Goal: Task Accomplishment & Management: Manage account settings

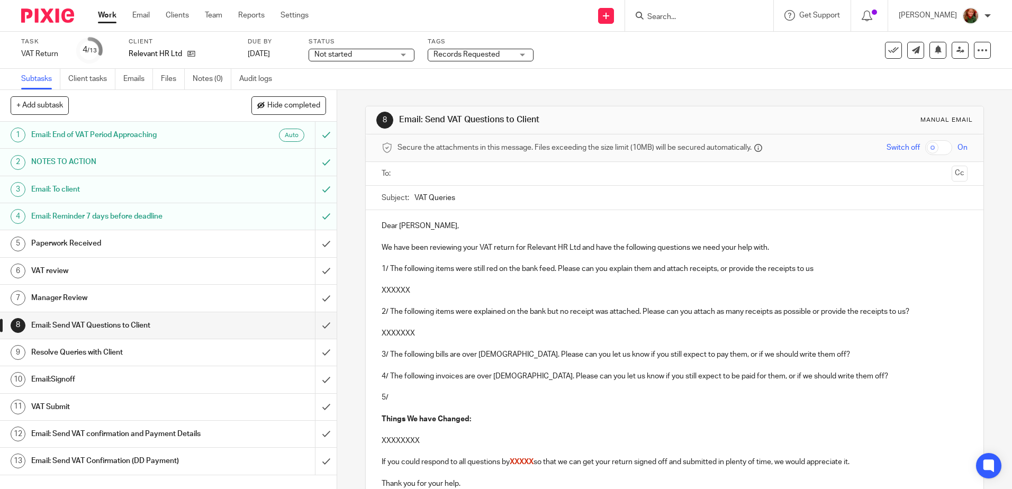
click at [381, 267] on p "1/ The following items were still red on the bank feed. Please can you explain …" at bounding box center [673, 268] width 585 height 11
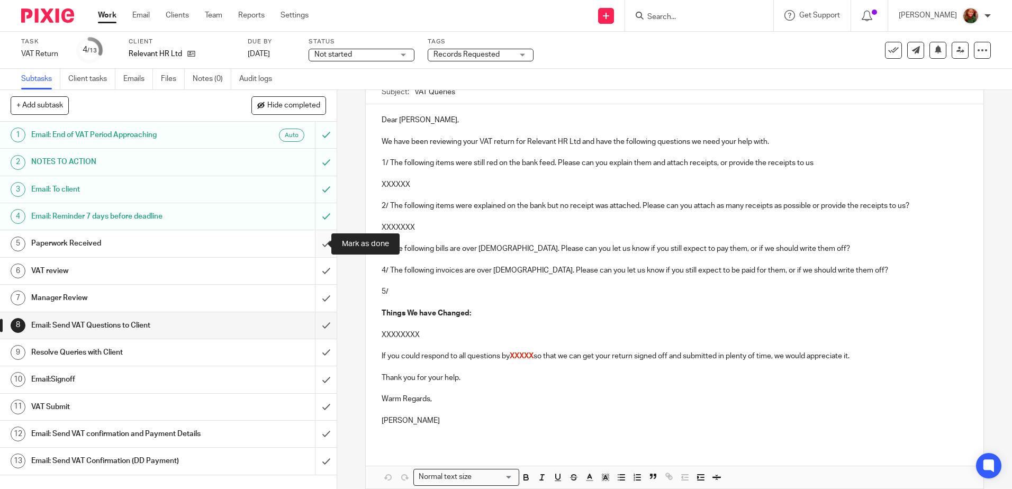
click at [316, 251] on input "submit" at bounding box center [168, 243] width 337 height 26
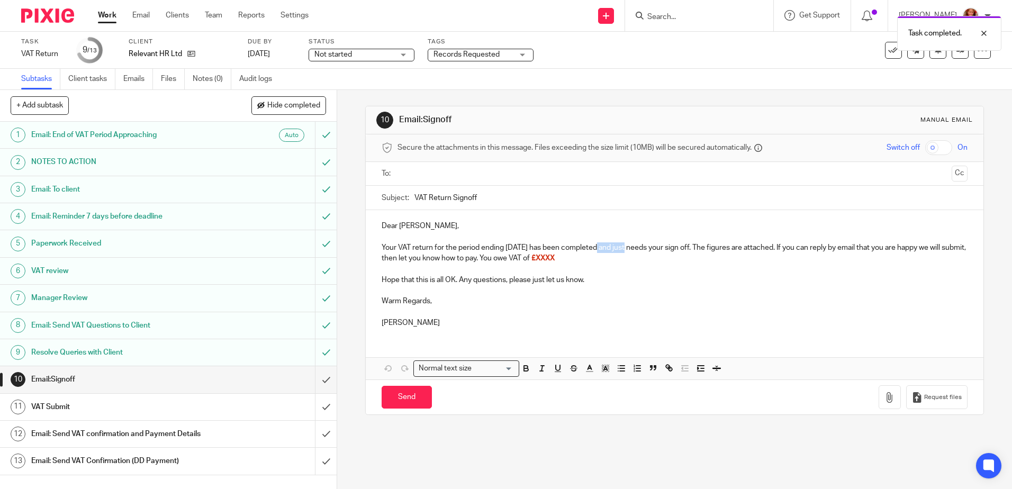
drag, startPoint x: 592, startPoint y: 247, endPoint x: 627, endPoint y: 247, distance: 35.5
click at [627, 247] on p "Your VAT return for the period ending August 31, 2025 has been completed and ju…" at bounding box center [673, 253] width 585 height 22
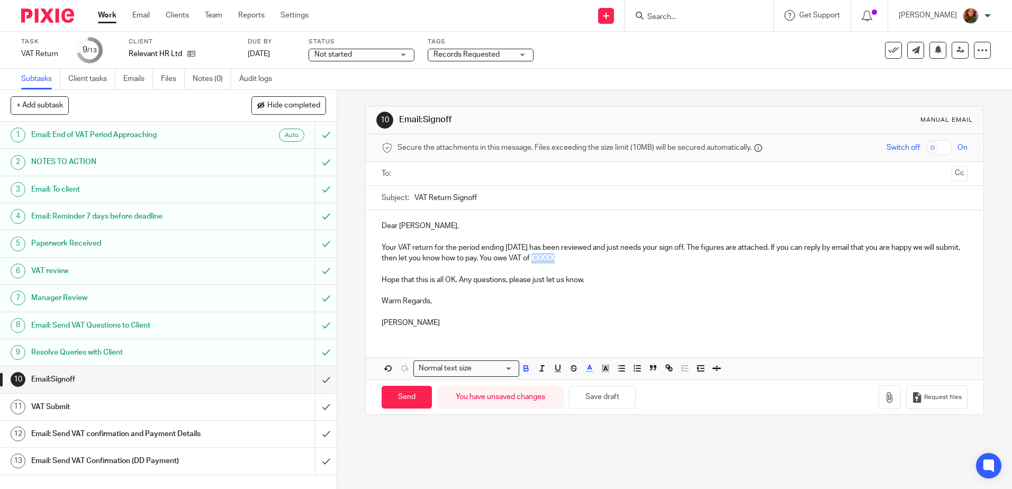
drag, startPoint x: 580, startPoint y: 259, endPoint x: 604, endPoint y: 258, distance: 23.8
click at [604, 258] on p "Your VAT return for the period ending August 31, 2025 has been reviewed and jus…" at bounding box center [673, 253] width 585 height 22
drag, startPoint x: 580, startPoint y: 257, endPoint x: 629, endPoint y: 259, distance: 48.7
click at [629, 259] on p "Your VAT return for the period ending August 31, 2025 has been reviewed and jus…" at bounding box center [673, 253] width 585 height 22
click at [525, 370] on icon "button" at bounding box center [526, 370] width 4 height 3
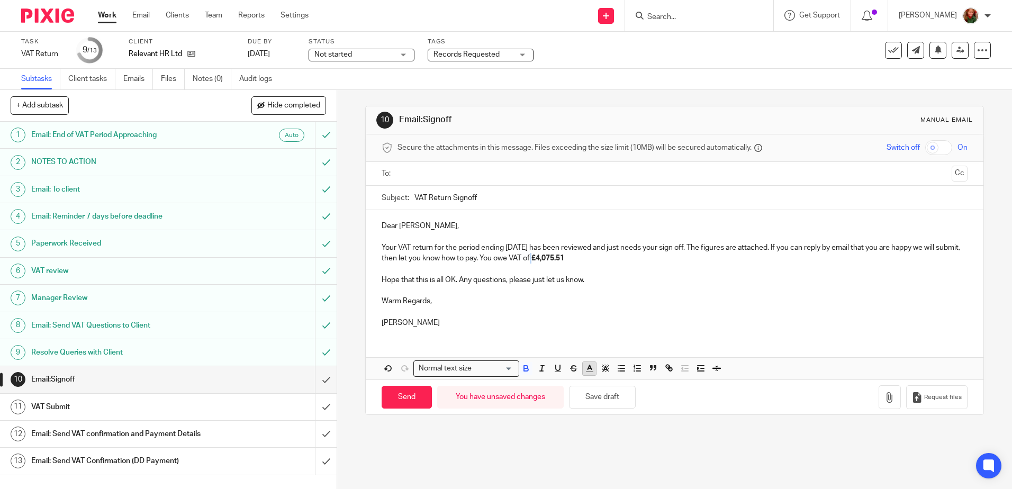
click at [588, 369] on line "button" at bounding box center [589, 369] width 3 height 0
click at [589, 393] on li "color:#D33115" at bounding box center [592, 393] width 8 height 8
click at [641, 278] on p "Hope that this is all OK. Any questions, please just let us know." at bounding box center [673, 280] width 585 height 11
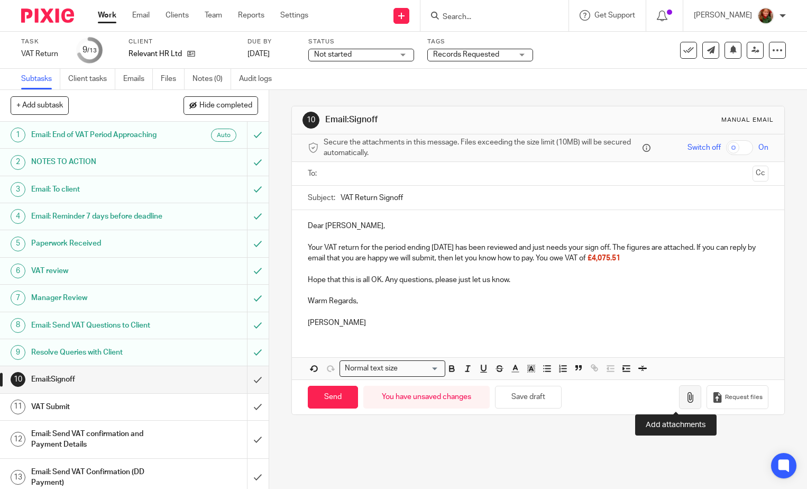
click at [679, 398] on button "button" at bounding box center [690, 397] width 22 height 24
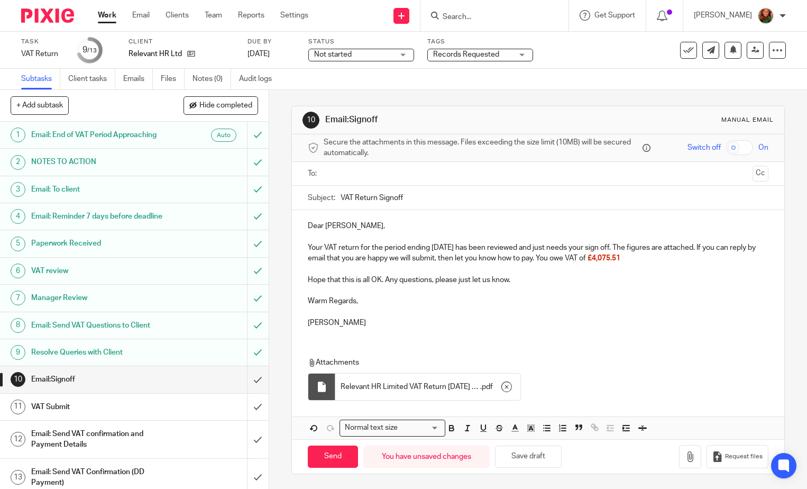
click at [399, 173] on input "text" at bounding box center [538, 174] width 421 height 12
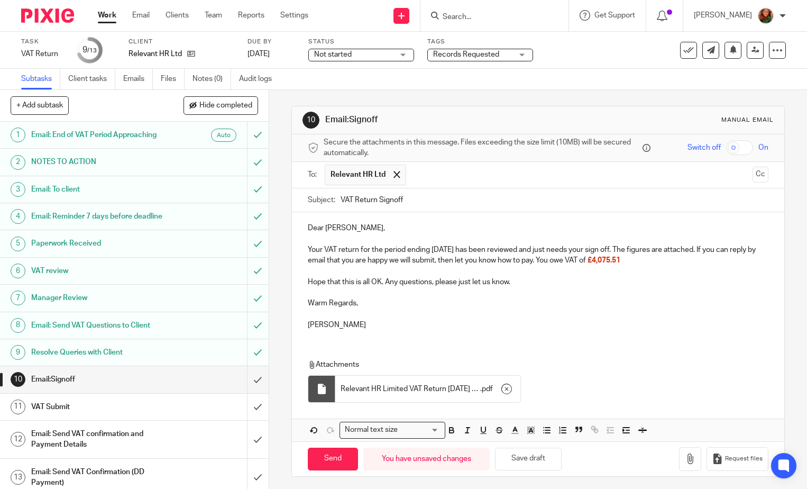
click at [526, 269] on p at bounding box center [538, 271] width 461 height 11
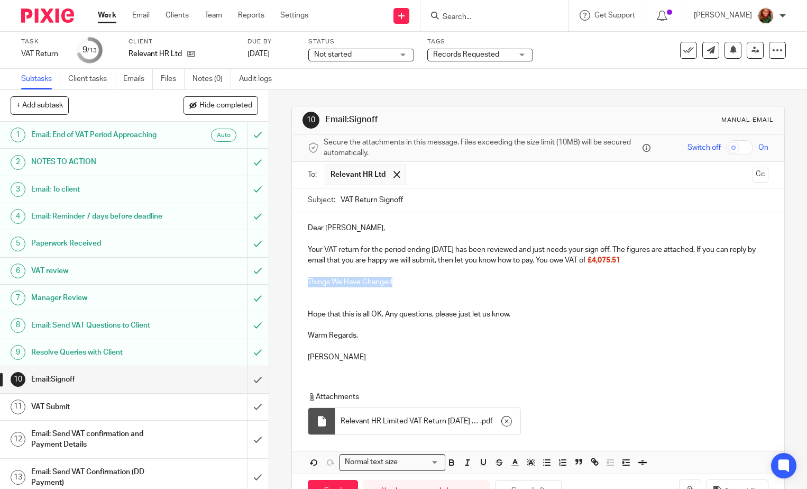
drag, startPoint x: 397, startPoint y: 278, endPoint x: 292, endPoint y: 287, distance: 105.6
click at [292, 286] on div "Dear Adele, Your VAT return for the period ending August 31, 2025 has been revi…" at bounding box center [538, 291] width 493 height 158
click at [450, 462] on icon "button" at bounding box center [452, 463] width 4 height 3
click at [320, 302] on p at bounding box center [538, 303] width 461 height 11
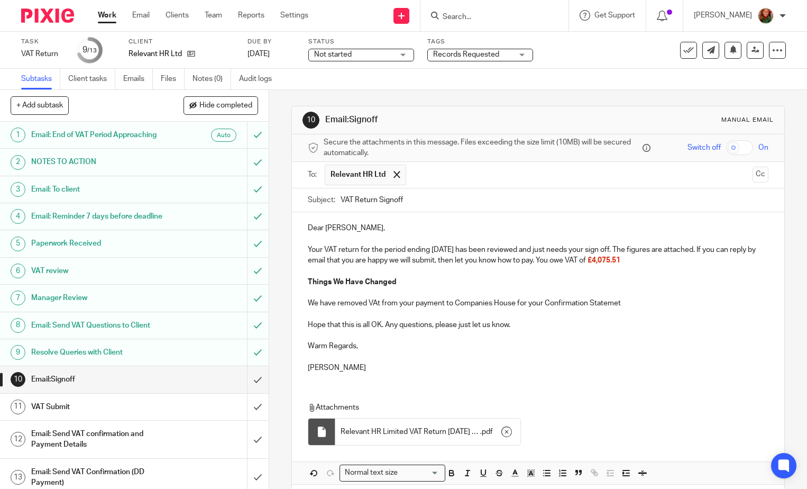
click at [616, 303] on p "We have removed VAt from your payment to Companies House for your Confirmation …" at bounding box center [538, 303] width 461 height 11
click at [636, 304] on p "We have removed VAt from your payment to Companies House for your Confirmation …" at bounding box center [538, 303] width 461 height 11
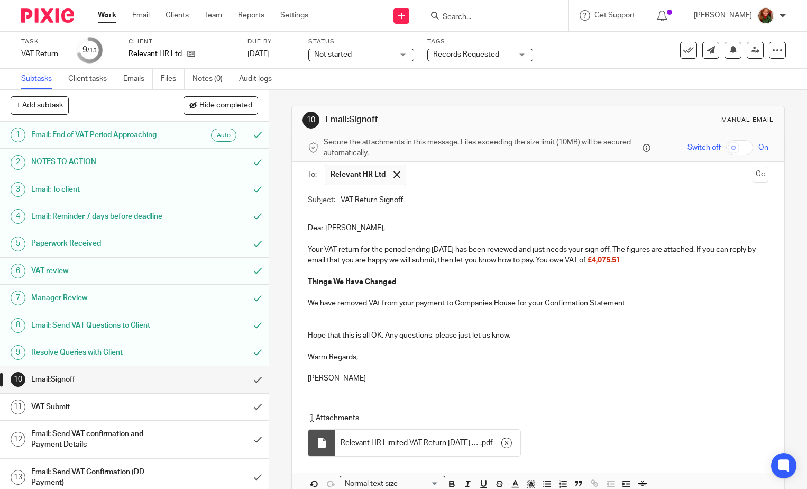
click at [378, 302] on p "We have removed VAt from your payment to Companies House for your Confirmation …" at bounding box center [538, 303] width 461 height 11
click at [370, 310] on p at bounding box center [538, 314] width 461 height 11
click at [434, 313] on p "We have changed the car payments to Payment of HP Agreement"" at bounding box center [538, 314] width 461 height 11
click at [541, 311] on p "We have changed the car payments to "Payment of HP Agreement"" at bounding box center [538, 314] width 461 height 11
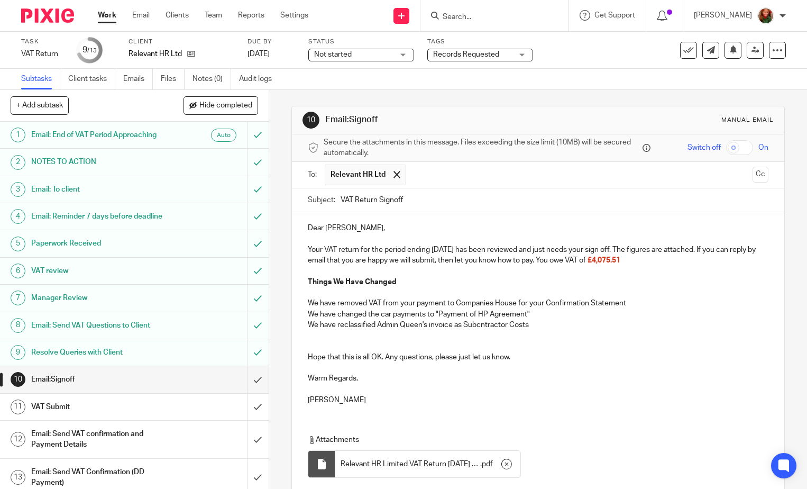
click at [475, 324] on p "We have reclassified Admin Queen's invoice as Subcntractor Costs" at bounding box center [538, 325] width 461 height 11
click at [478, 325] on p "We have reclassified Admin Queen's invoice as Subcntractor Costs" at bounding box center [538, 325] width 461 height 11
click at [460, 334] on p at bounding box center [538, 335] width 461 height 11
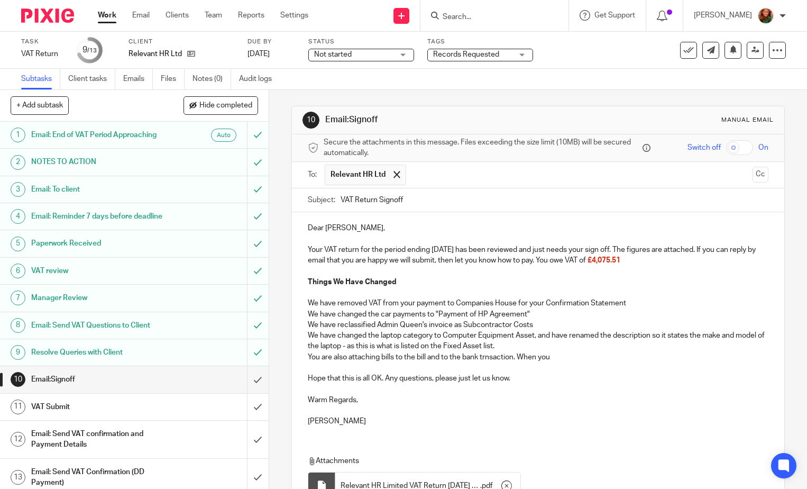
click at [491, 357] on p "You are also attaching bills to the bill and to the bank trnsaction. When you" at bounding box center [538, 357] width 461 height 11
click at [485, 358] on p "You are also attaching bills to the bill and to the bank trnaction. When you" at bounding box center [538, 357] width 461 height 11
click at [493, 358] on p "You are also attaching bills to the bill and to the bank tranaction. When you" at bounding box center [538, 357] width 461 height 11
click at [521, 356] on p "You are also attaching bills to the bill and to the bank transaction. When you" at bounding box center [538, 357] width 461 height 11
click at [563, 355] on p "You are also attaching bills to the bill and to the bank transaction. When you" at bounding box center [538, 357] width 461 height 11
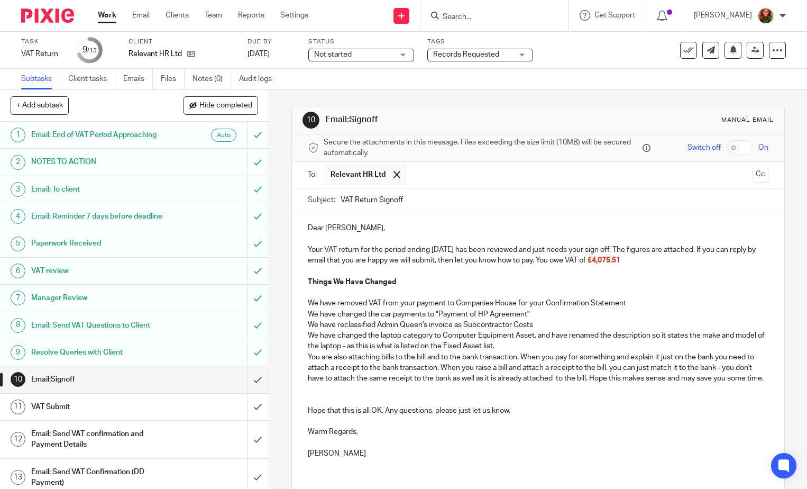
click at [428, 285] on p "Things We Have Changed" at bounding box center [538, 282] width 461 height 11
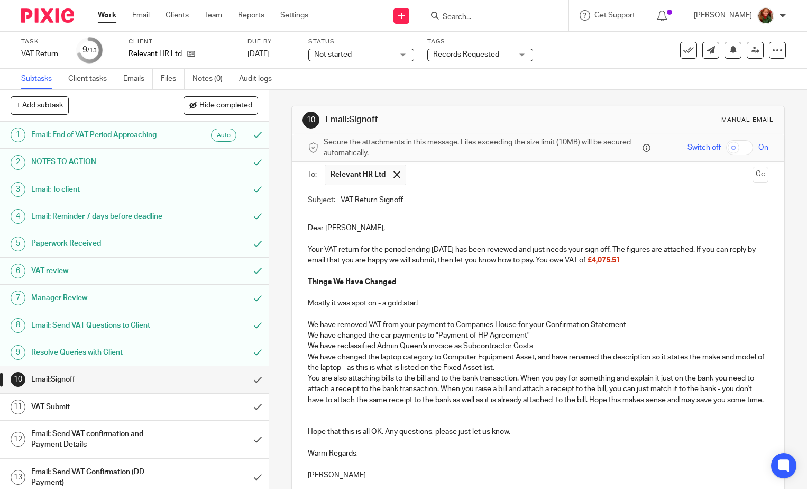
click at [451, 304] on p "Mostly it was spot on - a gold star!" at bounding box center [538, 303] width 461 height 11
click at [534, 301] on p "Mostly it was spot on - a gold star! No receipts missing, no questions!The HP r…" at bounding box center [538, 303] width 461 height 11
click at [622, 302] on p "Mostly it was spot on - a gold star! No receipts missing, no questions! The HP …" at bounding box center [538, 303] width 461 height 11
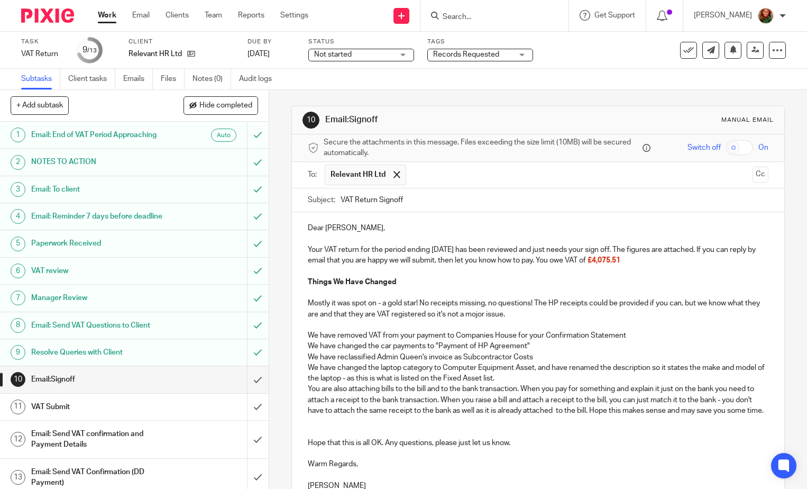
click at [487, 313] on p "Mostly it was spot on - a gold star! No receipts missing, no questions! The HP …" at bounding box center [538, 309] width 461 height 22
click at [490, 314] on p "Mostly it was spot on - a gold star! No receipts missing, no questions! The HP …" at bounding box center [538, 309] width 461 height 22
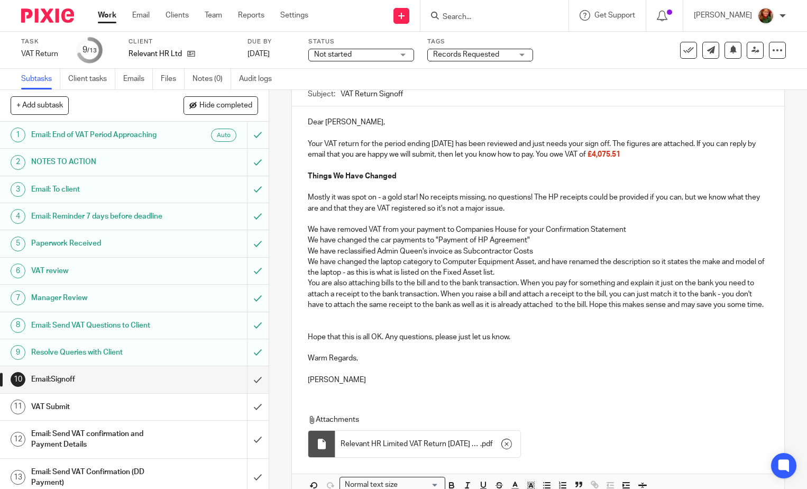
scroll to position [159, 0]
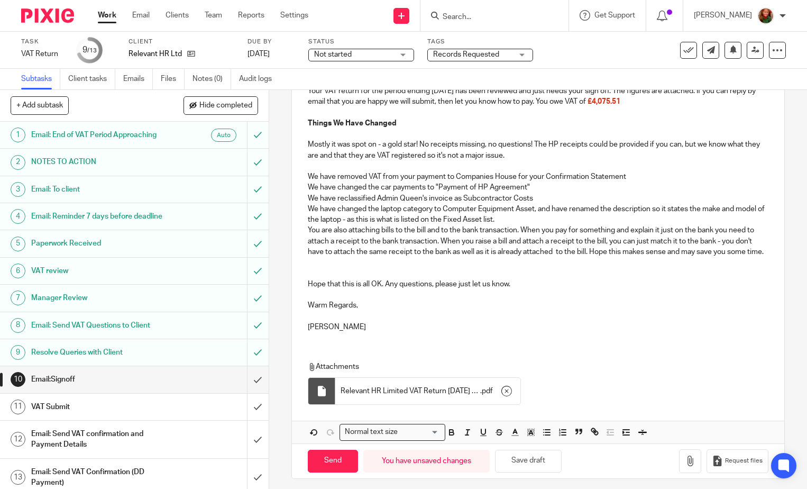
drag, startPoint x: 301, startPoint y: 175, endPoint x: 373, endPoint y: 261, distance: 112.7
click at [373, 261] on div "Dear Adele, Your VAT return for the period ending August 31, 2025 has been revi…" at bounding box center [538, 196] width 493 height 287
click at [544, 437] on icon "button" at bounding box center [547, 433] width 10 height 10
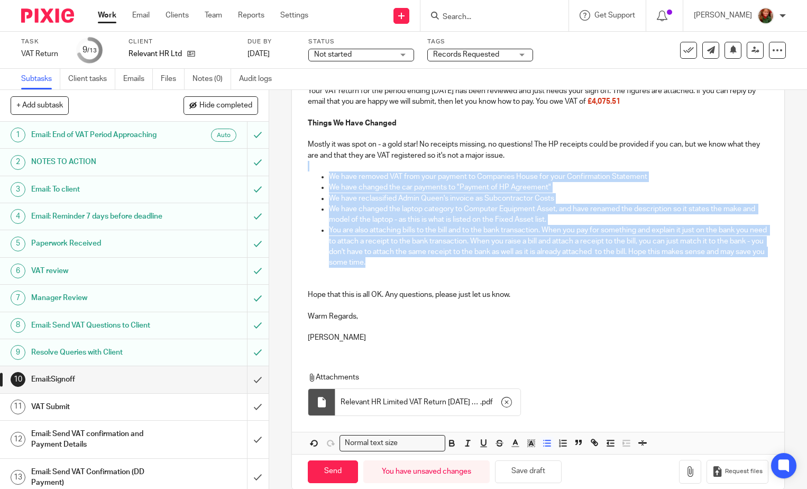
scroll to position [106, 0]
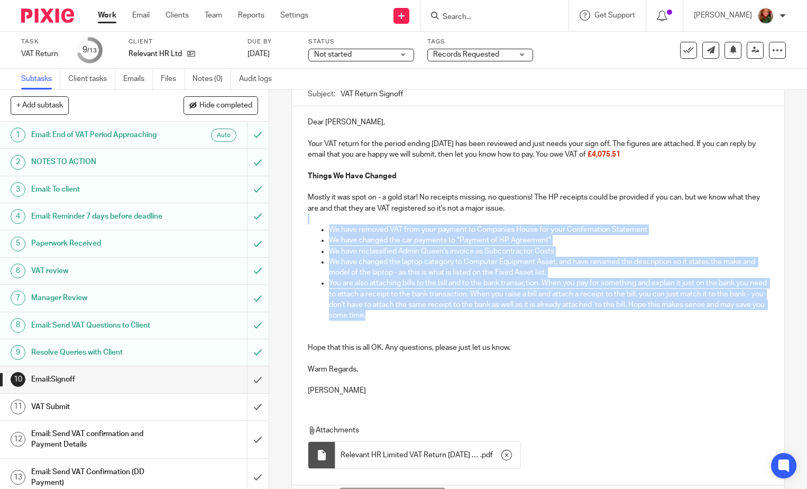
drag, startPoint x: 536, startPoint y: 211, endPoint x: 298, endPoint y: 195, distance: 238.1
click at [298, 195] on div "Dear Adele, Your VAT return for the period ending August 31, 2025 has been revi…" at bounding box center [538, 254] width 493 height 297
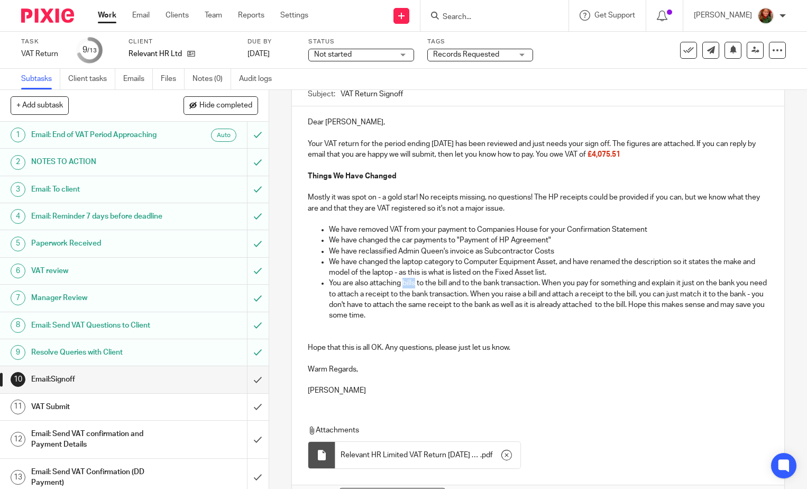
drag, startPoint x: 402, startPoint y: 284, endPoint x: 413, endPoint y: 284, distance: 11.1
click at [413, 284] on p "You are also attaching bills to the bill and to the bank transaction. When you …" at bounding box center [549, 299] width 440 height 43
click at [561, 307] on p "You are also attaching receipts to the bill and to the bank transaction. When y…" at bounding box center [549, 299] width 440 height 43
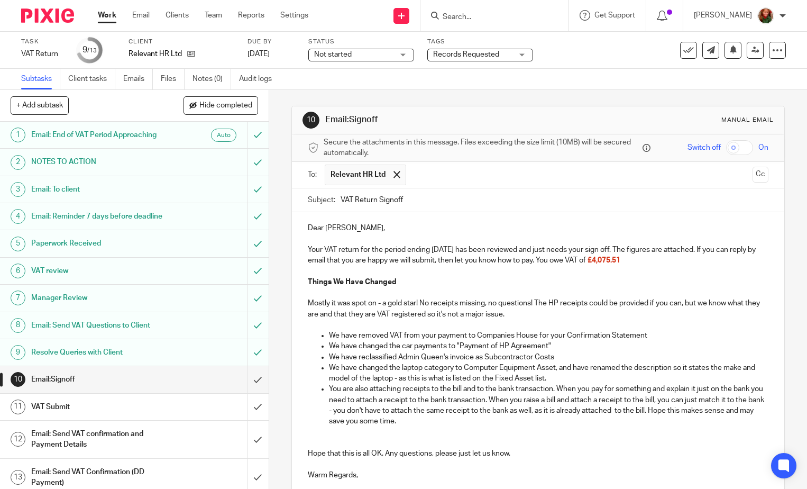
scroll to position [175, 0]
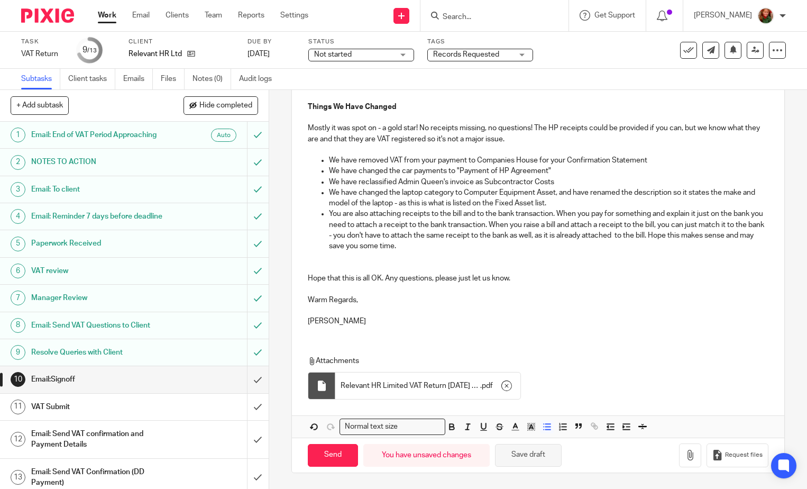
click at [526, 463] on button "Save draft" at bounding box center [528, 455] width 67 height 23
click at [323, 458] on input "Send" at bounding box center [333, 455] width 50 height 23
click at [393, 54] on span "Not started" at bounding box center [353, 54] width 79 height 11
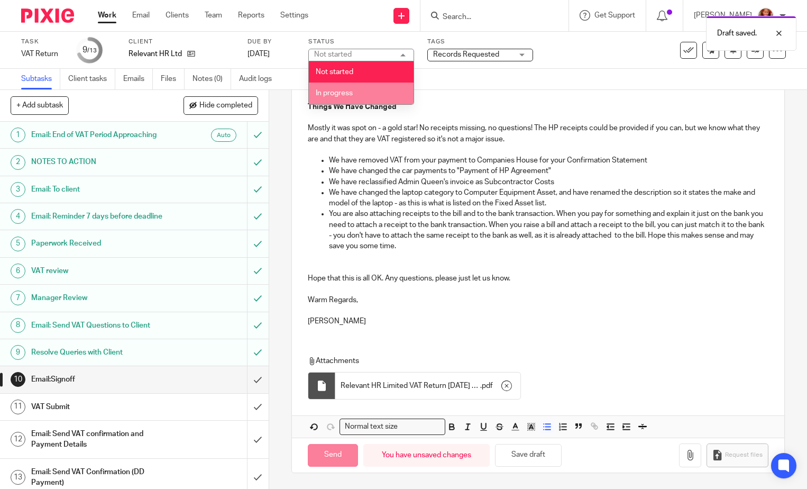
click at [369, 88] on li "In progress" at bounding box center [361, 94] width 105 height 22
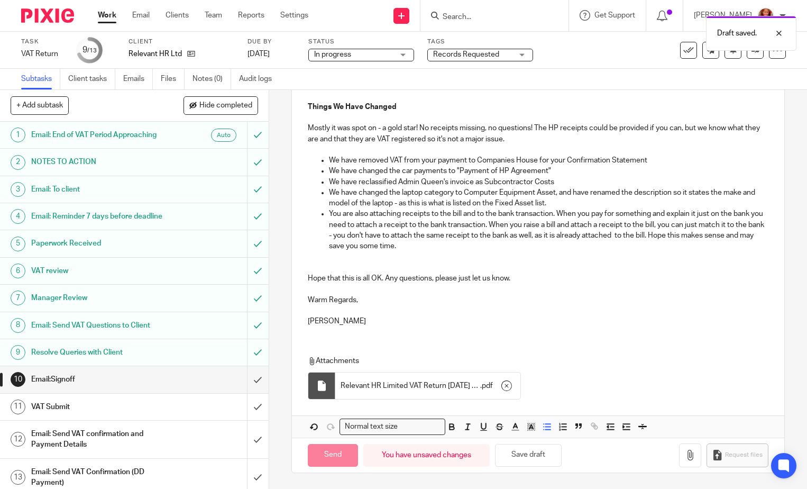
click at [468, 53] on span "Records Requested" at bounding box center [466, 54] width 66 height 7
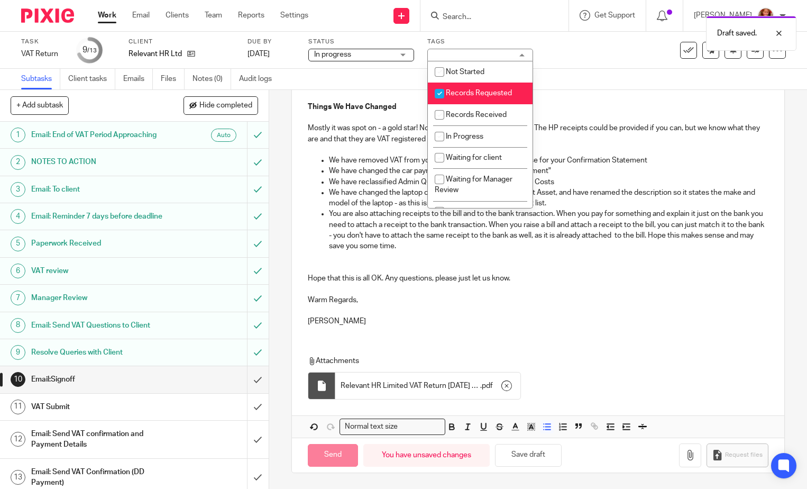
click at [476, 84] on li "Records Requested" at bounding box center [480, 94] width 105 height 22
checkbox input "false"
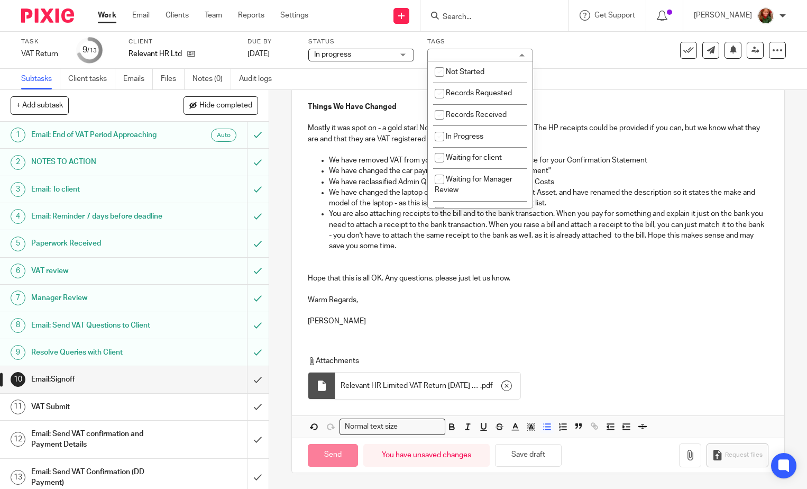
type input "Sent"
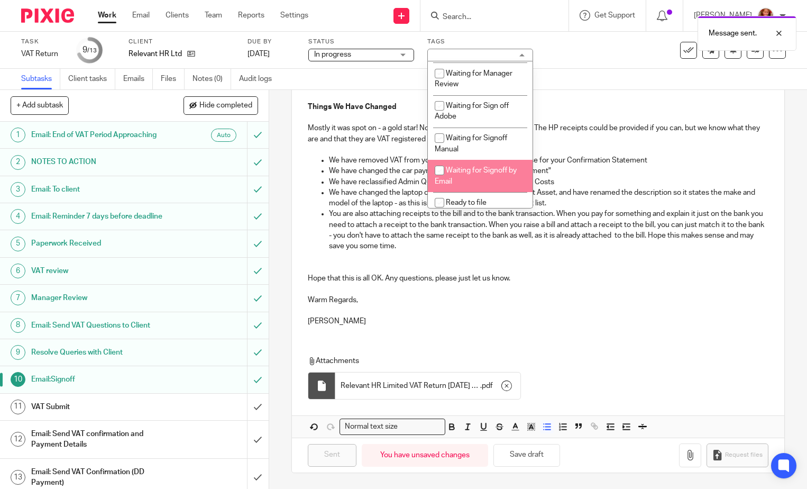
click at [479, 175] on li "Waiting for Signoff by Email" at bounding box center [480, 176] width 105 height 32
checkbox input "true"
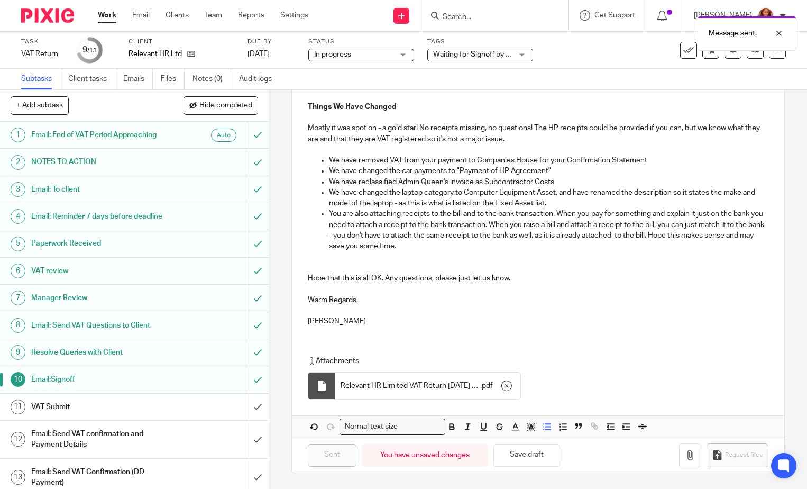
click at [622, 78] on div "Subtasks Client tasks Emails Files Notes (0) Audit logs" at bounding box center [403, 79] width 807 height 21
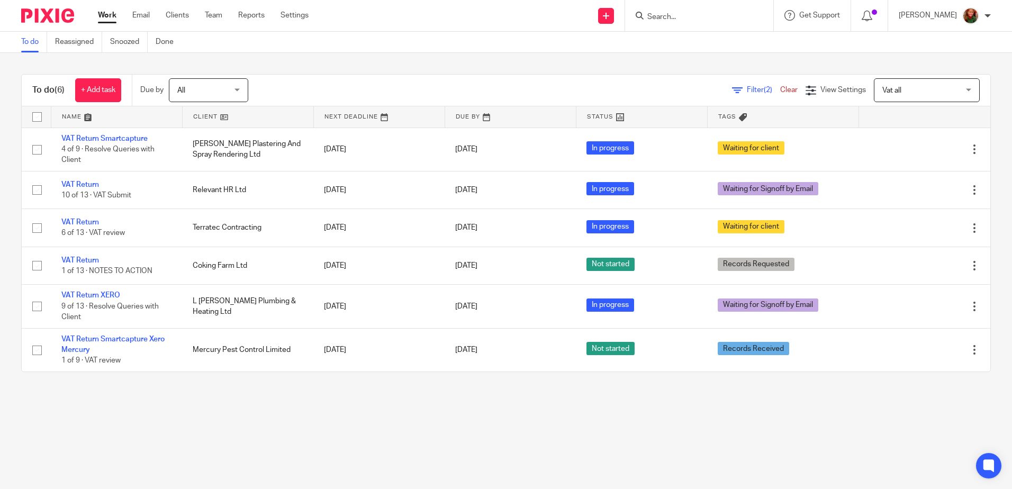
click at [807, 93] on span "Vat all" at bounding box center [920, 90] width 77 height 22
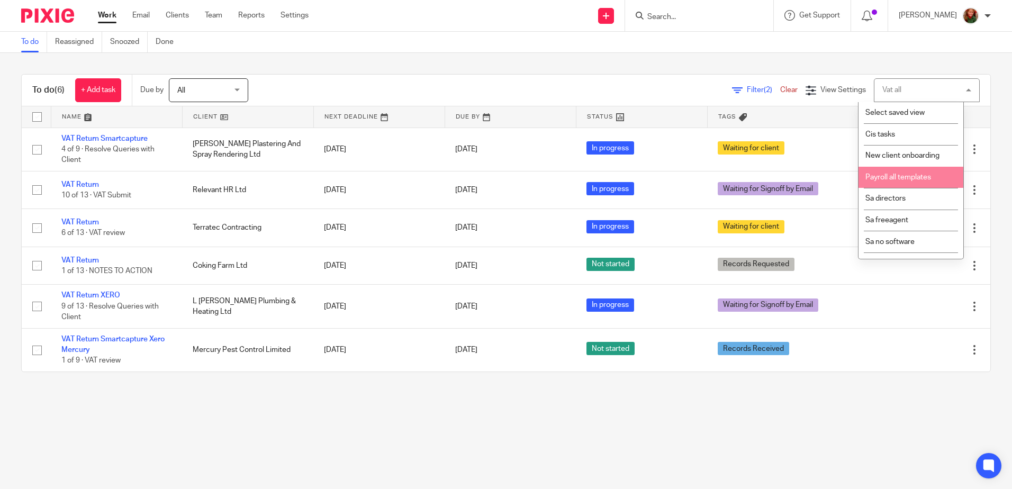
scroll to position [37, 0]
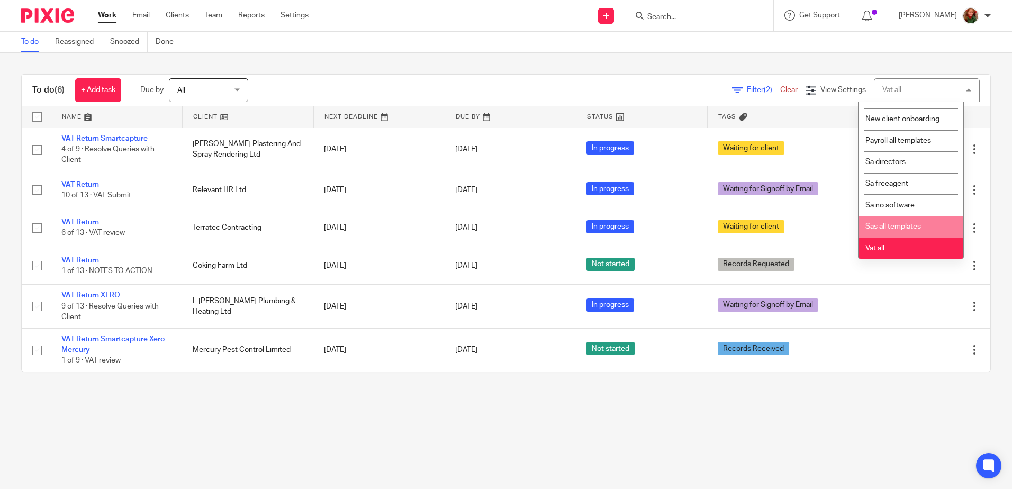
click at [807, 222] on li "Sas all templates" at bounding box center [910, 227] width 105 height 22
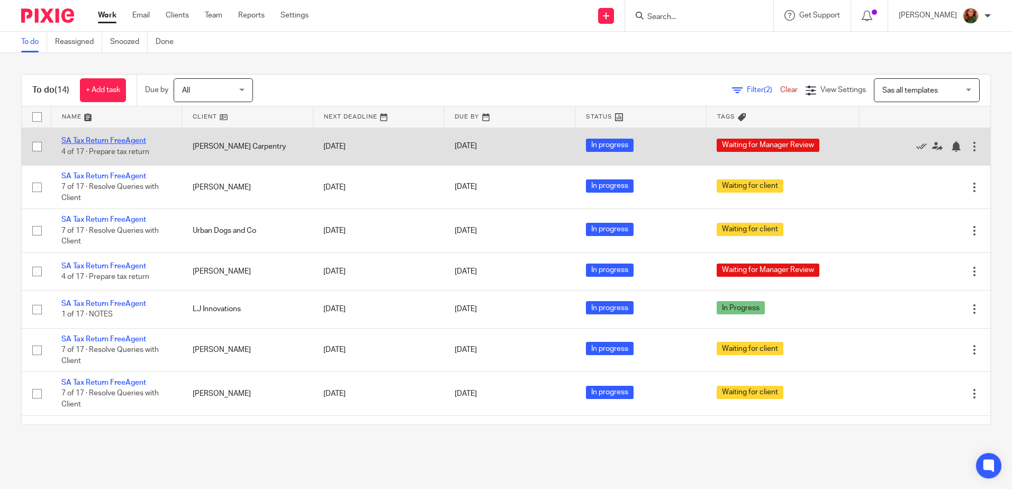
click at [113, 137] on link "SA Tax Return FreeAgent" at bounding box center [103, 140] width 85 height 7
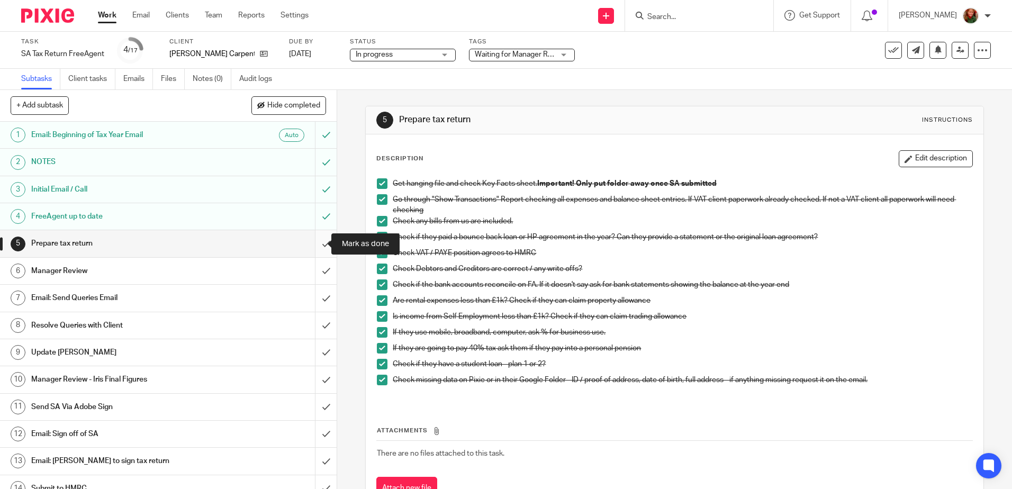
click at [312, 242] on input "submit" at bounding box center [168, 243] width 337 height 26
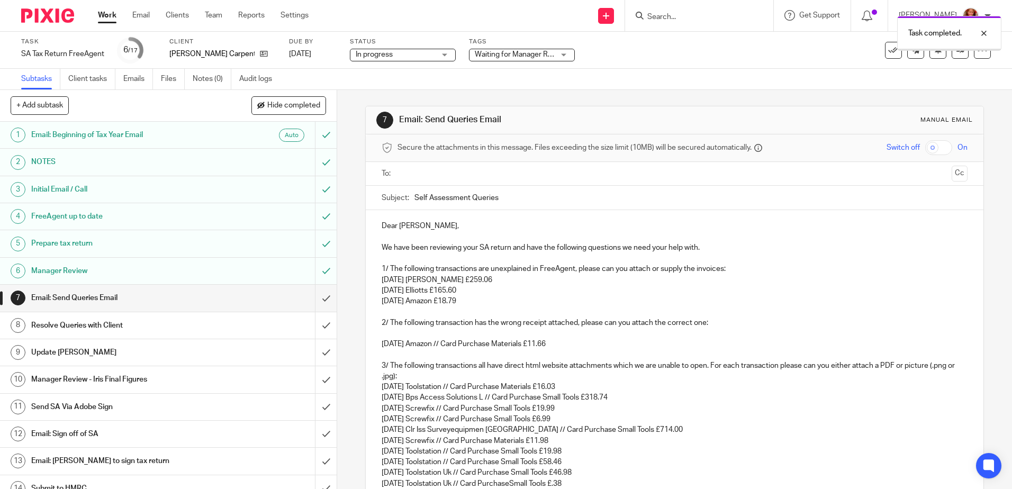
click at [454, 174] on input "text" at bounding box center [673, 174] width 545 height 12
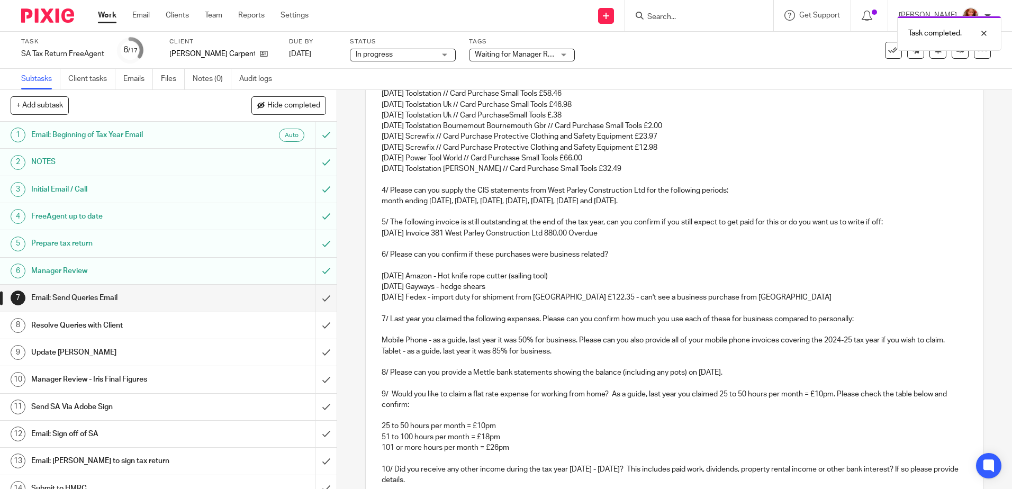
scroll to position [641, 0]
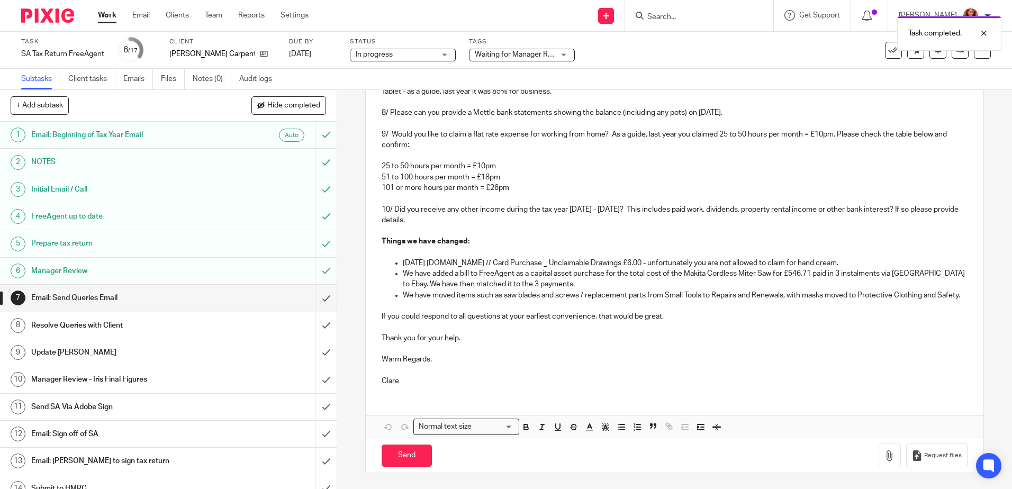
drag, startPoint x: 410, startPoint y: 373, endPoint x: 370, endPoint y: 374, distance: 39.7
drag, startPoint x: 405, startPoint y: 380, endPoint x: 369, endPoint y: 380, distance: 36.5
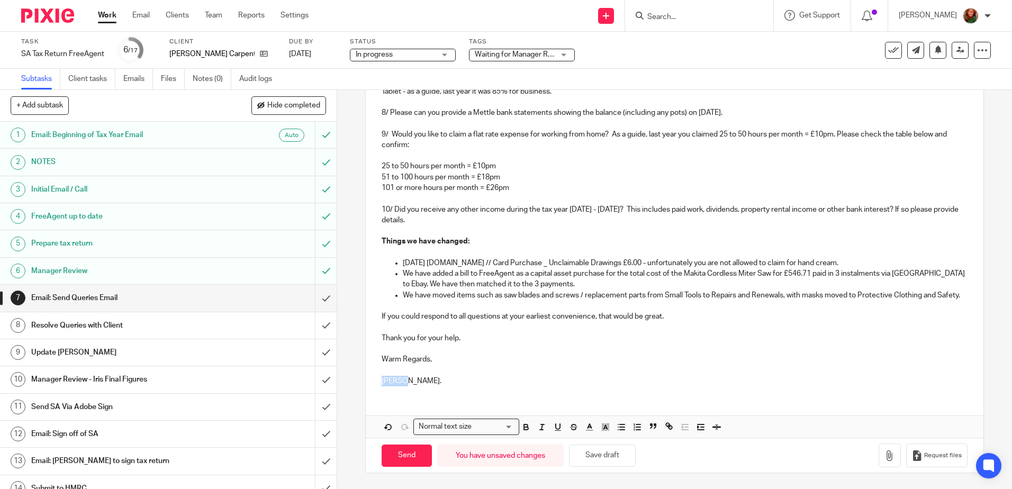
drag, startPoint x: 440, startPoint y: 387, endPoint x: 377, endPoint y: 388, distance: 63.0
click at [545, 380] on p "Clare" at bounding box center [673, 381] width 585 height 11
click at [589, 452] on button "Save draft" at bounding box center [602, 455] width 67 height 23
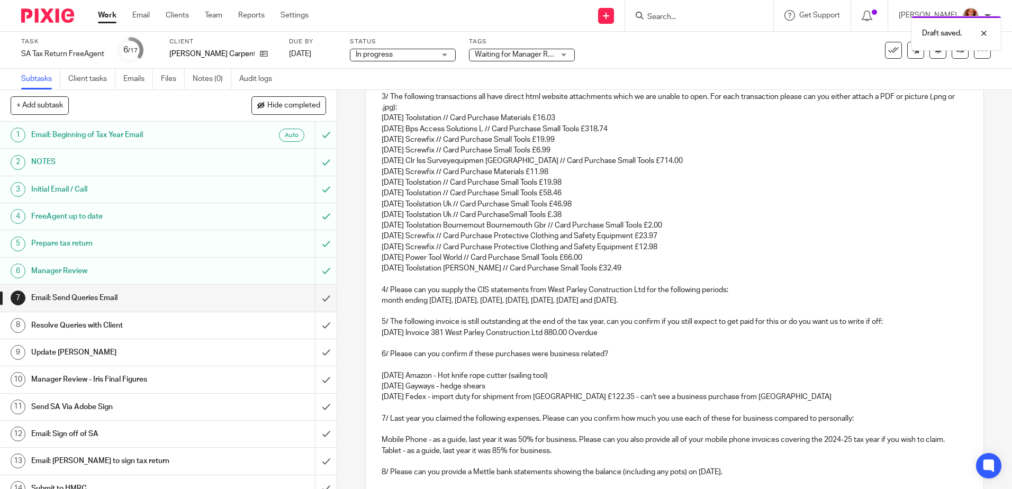
scroll to position [0, 0]
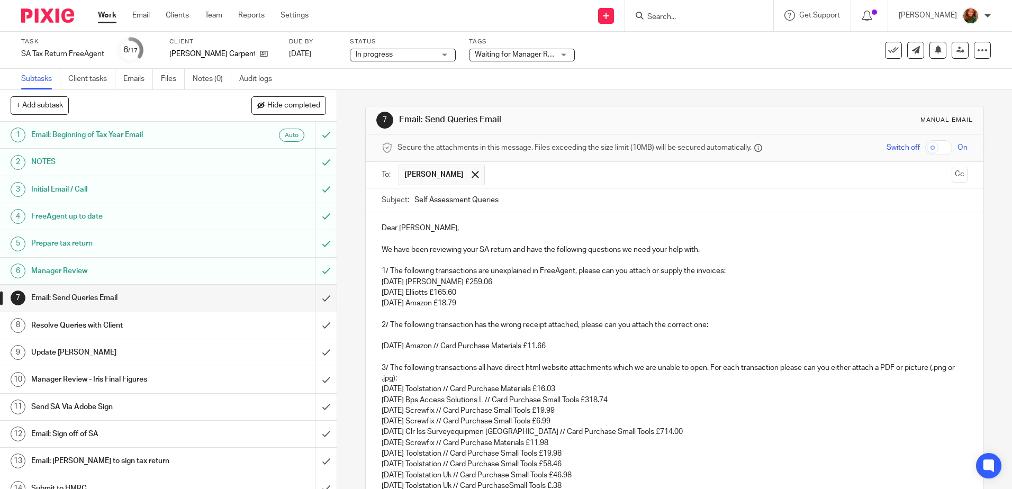
click at [547, 54] on span "Waiting for Manager Review" at bounding box center [521, 54] width 92 height 7
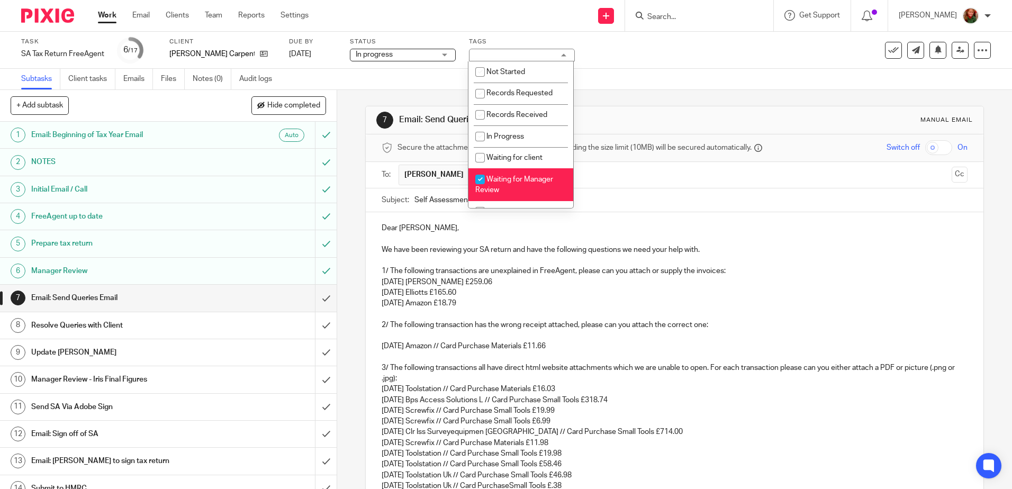
click at [508, 181] on span "Waiting for Manager Review" at bounding box center [514, 185] width 78 height 19
checkbox input "false"
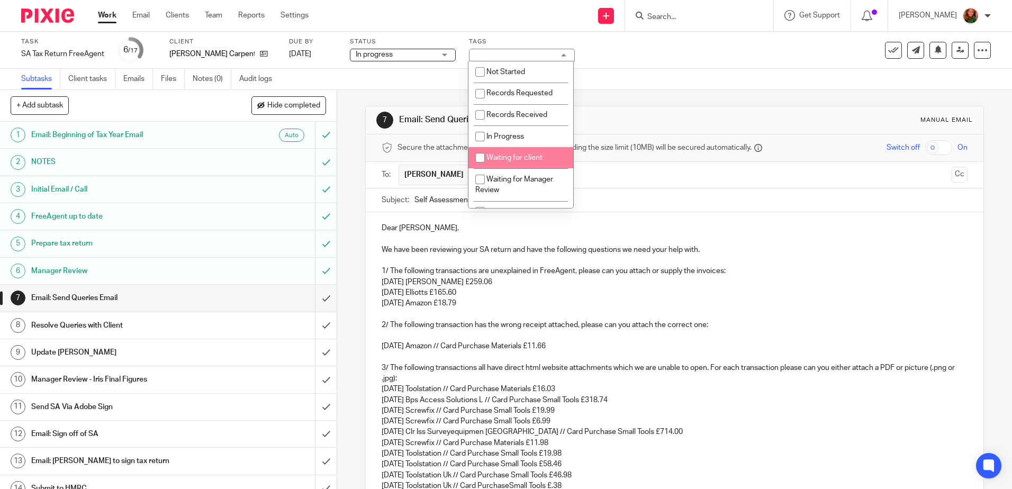
click at [521, 158] on span "Waiting for client" at bounding box center [514, 157] width 56 height 7
checkbox input "true"
click at [651, 114] on div "7 Email: Send Queries Email Manual email" at bounding box center [674, 120] width 596 height 17
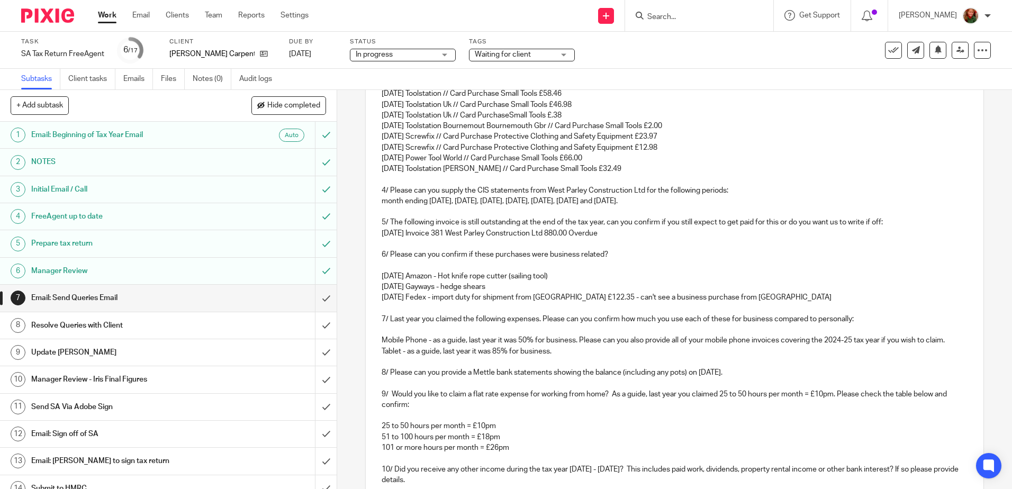
scroll to position [641, 0]
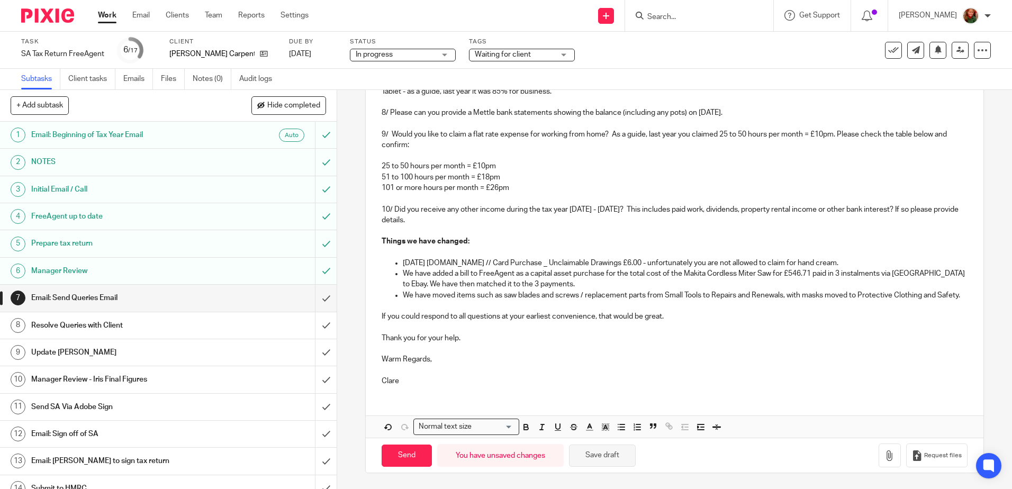
click at [596, 455] on button "Save draft" at bounding box center [602, 455] width 67 height 23
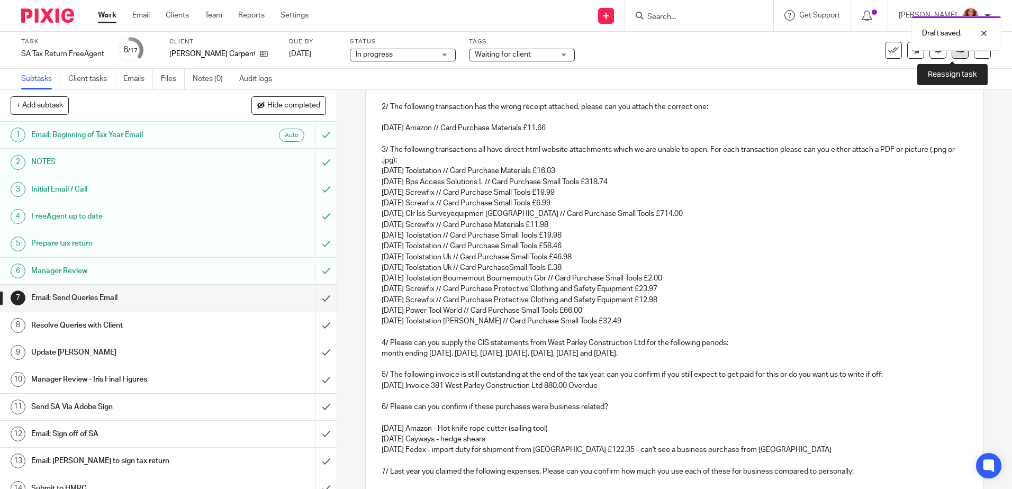
click at [956, 52] on icon at bounding box center [960, 50] width 8 height 8
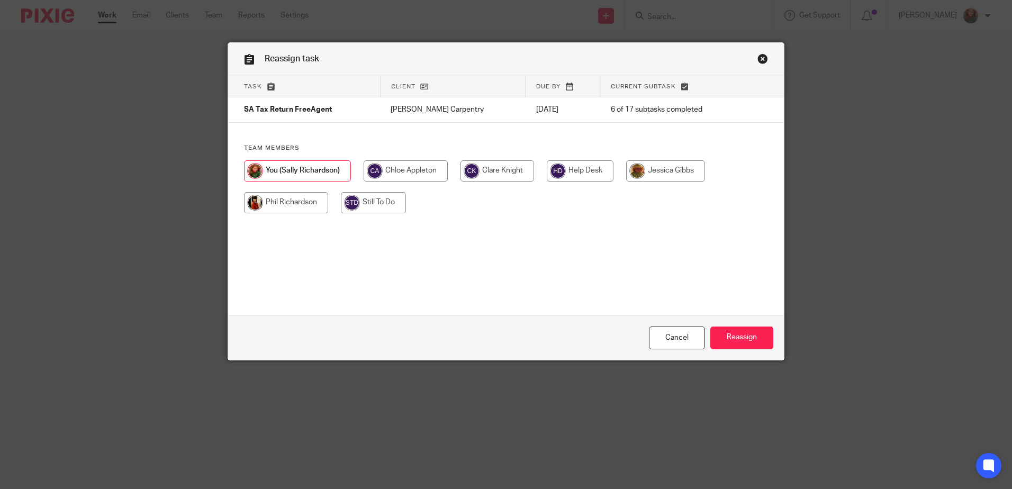
click at [490, 167] on input "radio" at bounding box center [497, 170] width 74 height 21
radio input "true"
click at [734, 335] on input "Reassign" at bounding box center [741, 337] width 63 height 23
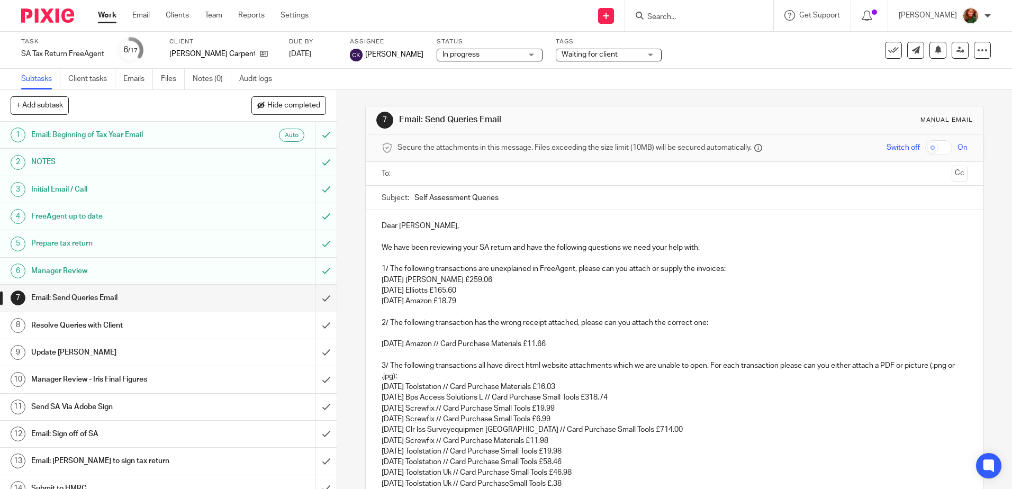
click at [109, 16] on link "Work" at bounding box center [107, 15] width 19 height 11
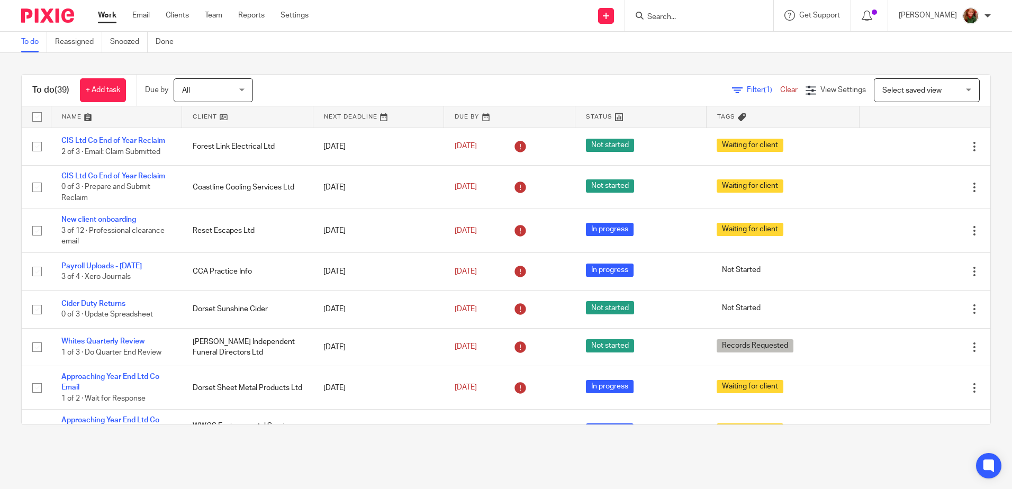
click at [925, 89] on span "Select saved view" at bounding box center [911, 90] width 59 height 7
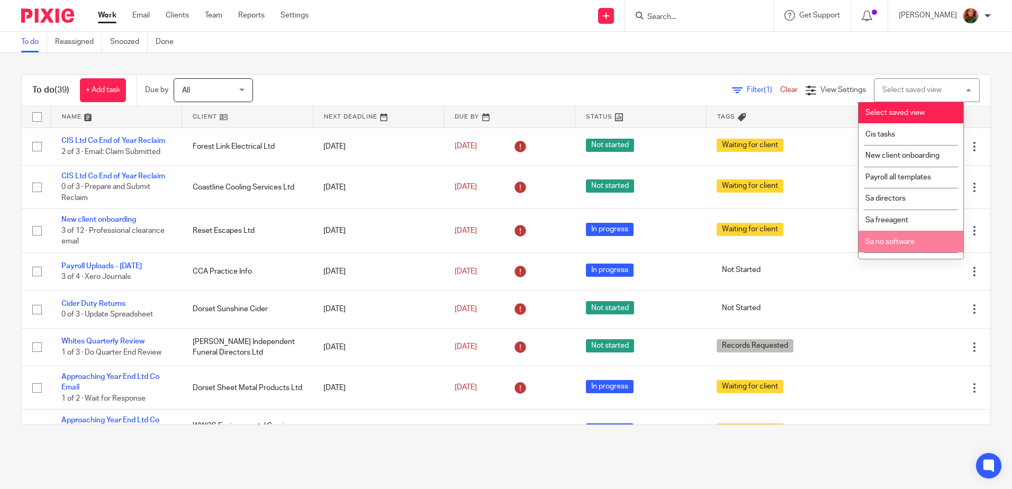
scroll to position [37, 0]
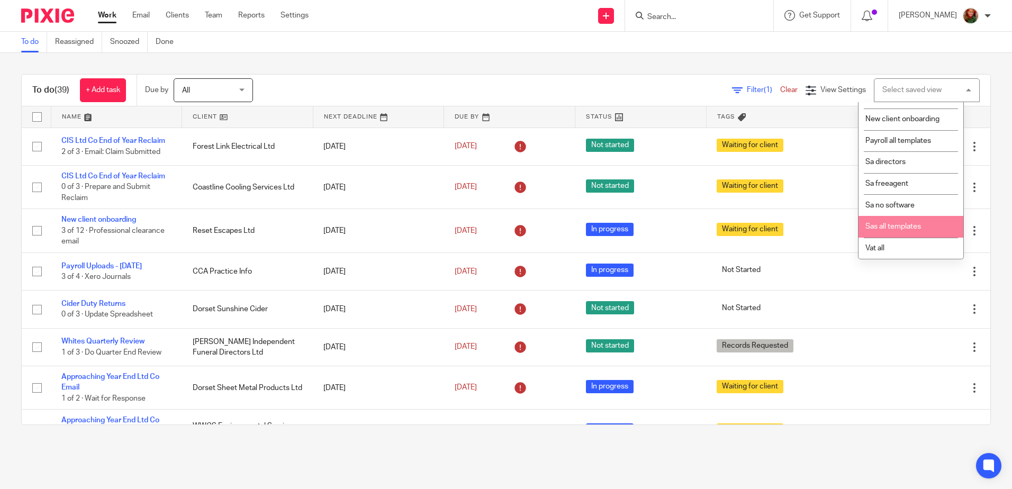
click at [906, 220] on li "Sas all templates" at bounding box center [910, 227] width 105 height 22
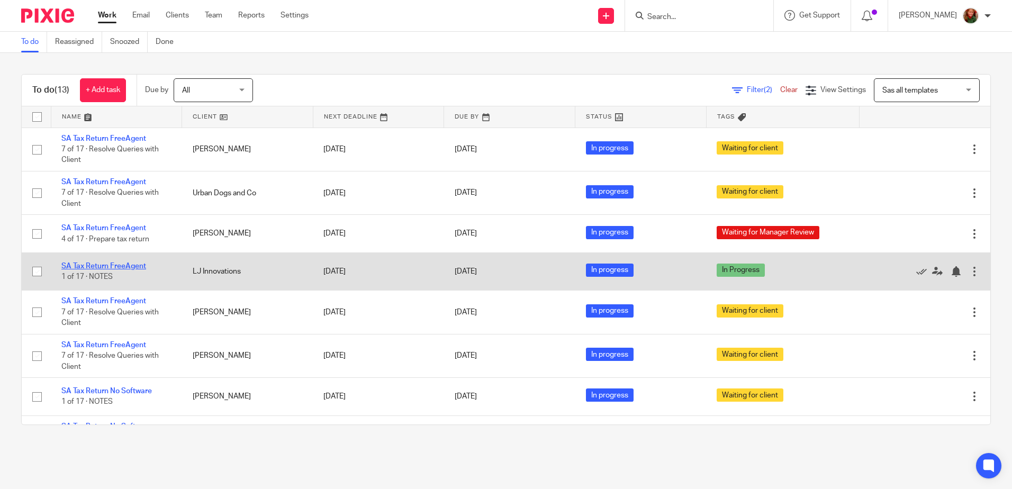
click at [97, 267] on link "SA Tax Return FreeAgent" at bounding box center [103, 265] width 85 height 7
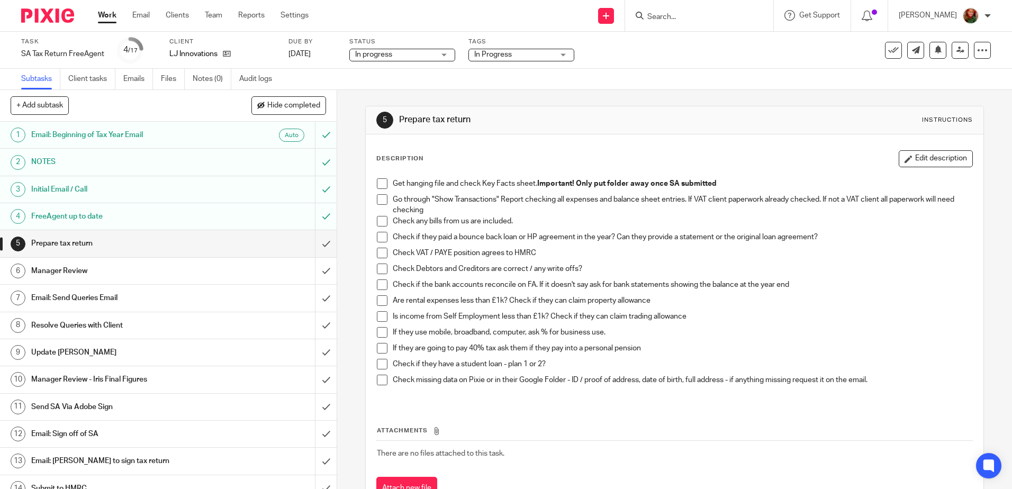
click at [106, 16] on link "Work" at bounding box center [107, 15] width 19 height 11
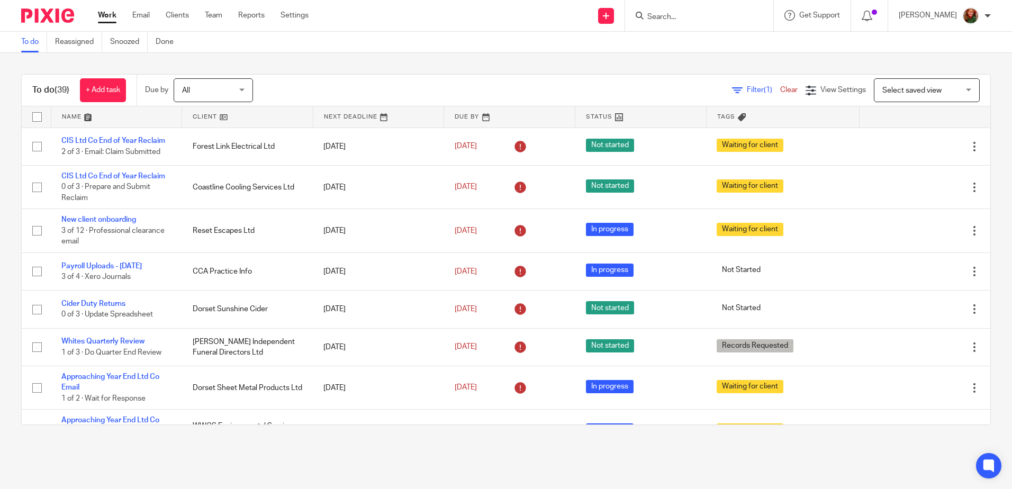
click at [909, 85] on span "Select saved view" at bounding box center [920, 90] width 77 height 22
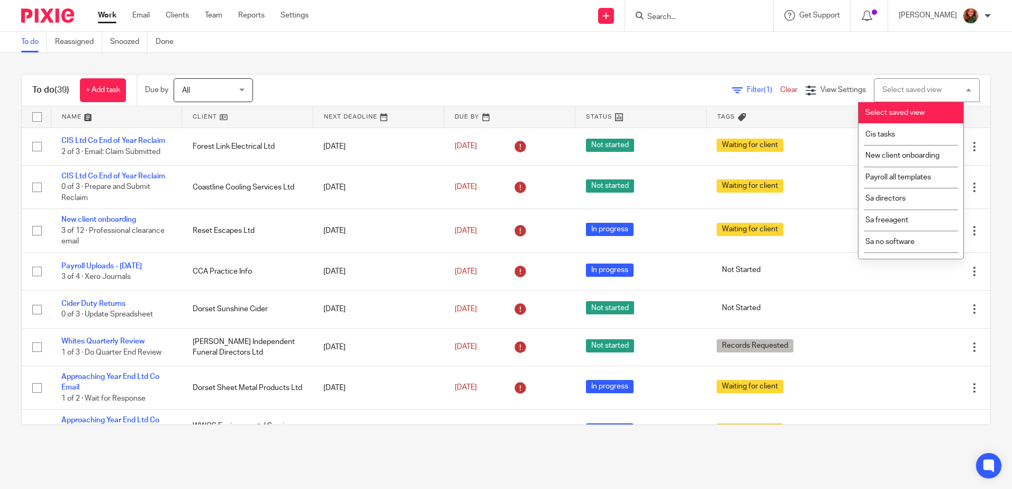
click at [77, 116] on link at bounding box center [116, 116] width 131 height 21
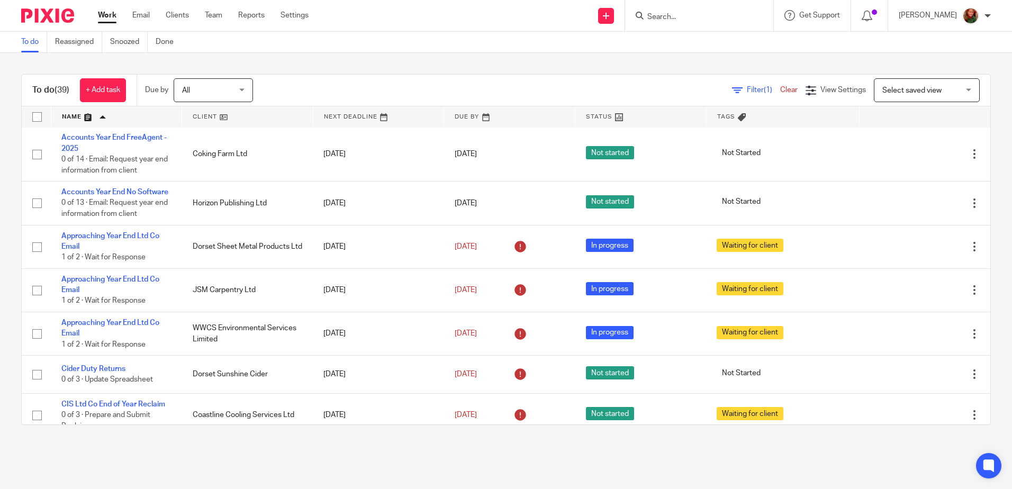
scroll to position [476, 0]
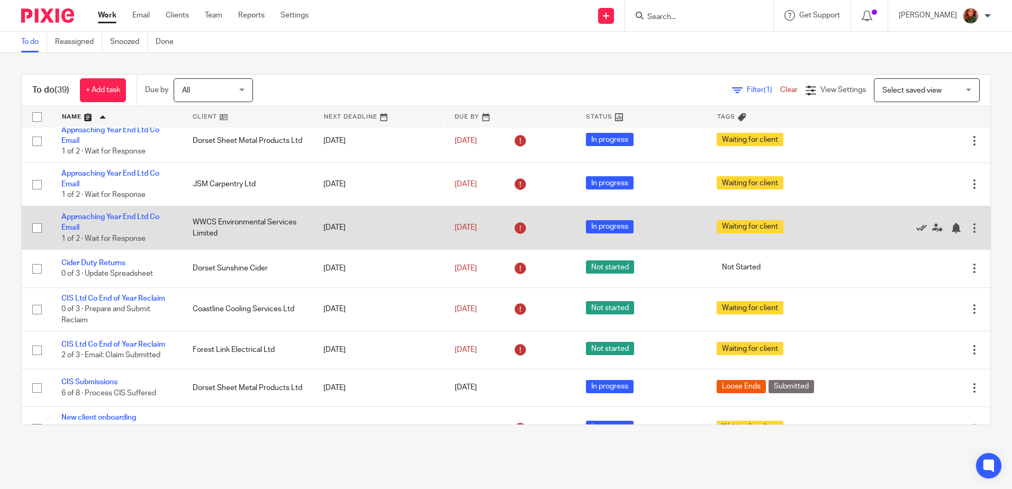
click at [916, 233] on icon at bounding box center [921, 228] width 11 height 11
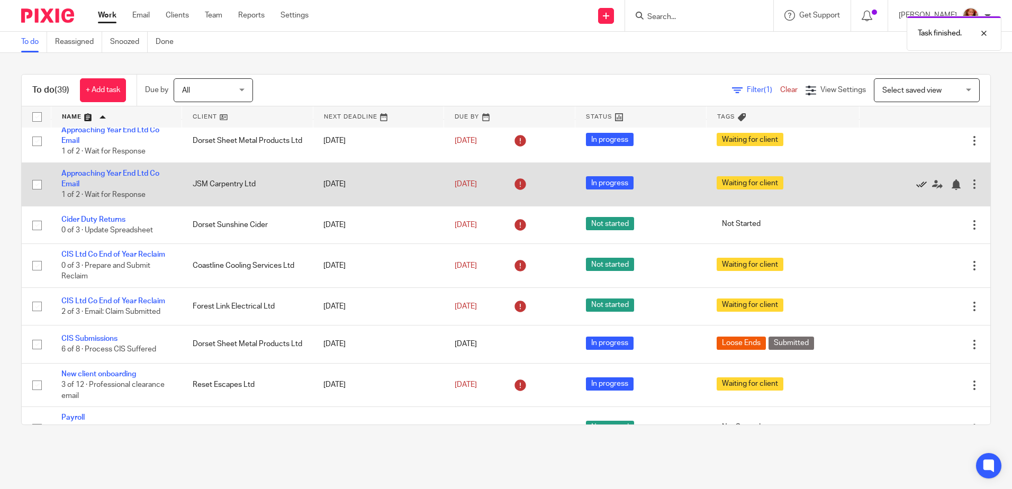
click at [916, 190] on icon at bounding box center [921, 184] width 11 height 11
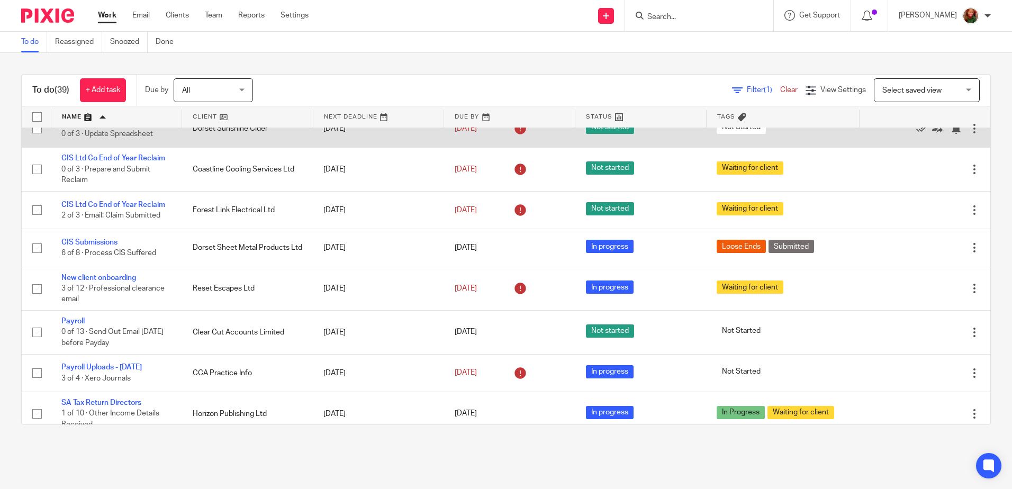
scroll to position [635, 0]
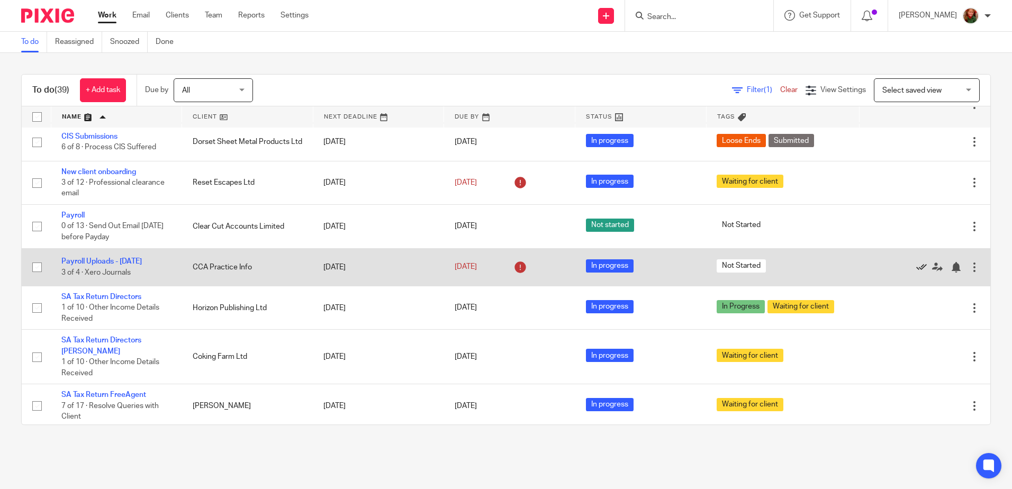
click at [916, 272] on icon at bounding box center [921, 267] width 11 height 11
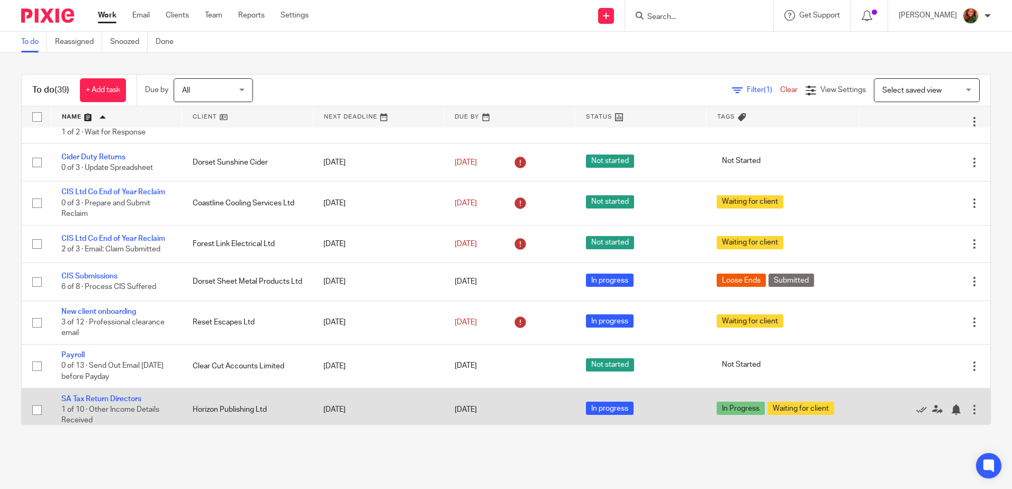
scroll to position [442, 0]
